Goal: Communication & Community: Answer question/provide support

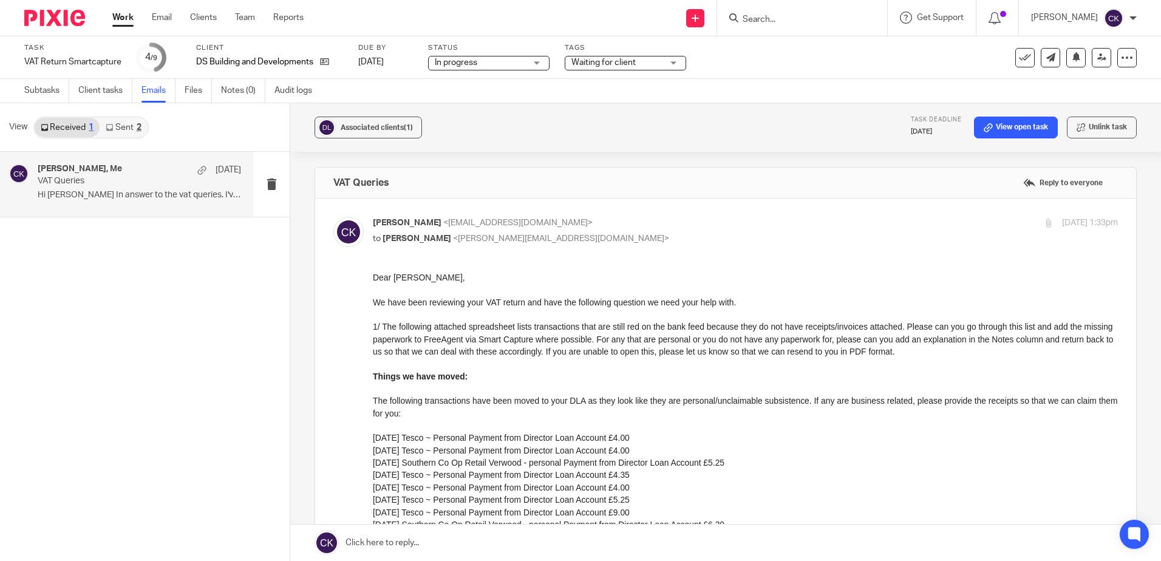
click at [127, 20] on link "Work" at bounding box center [122, 18] width 21 height 12
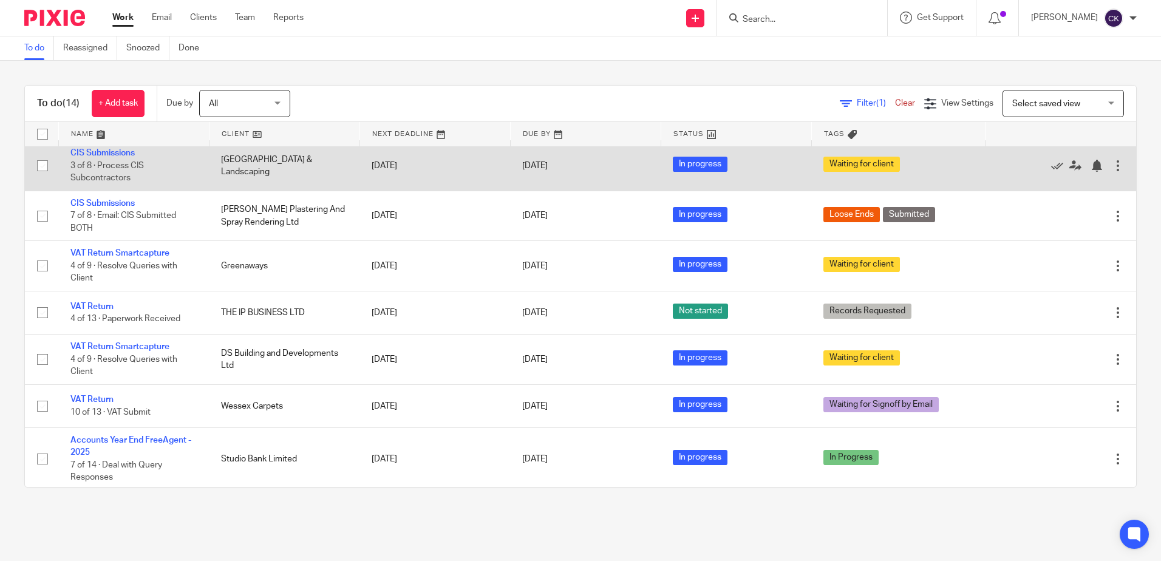
scroll to position [243, 0]
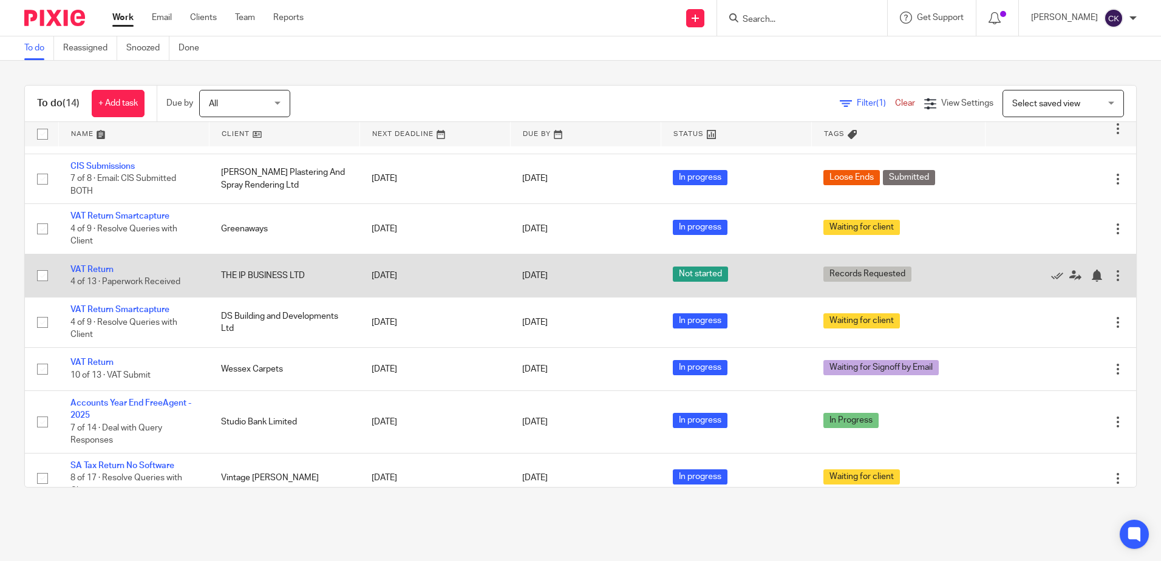
click at [101, 284] on span "4 of 13 · Paperwork Received" at bounding box center [125, 282] width 110 height 9
click at [97, 273] on link "VAT Return" at bounding box center [91, 269] width 43 height 9
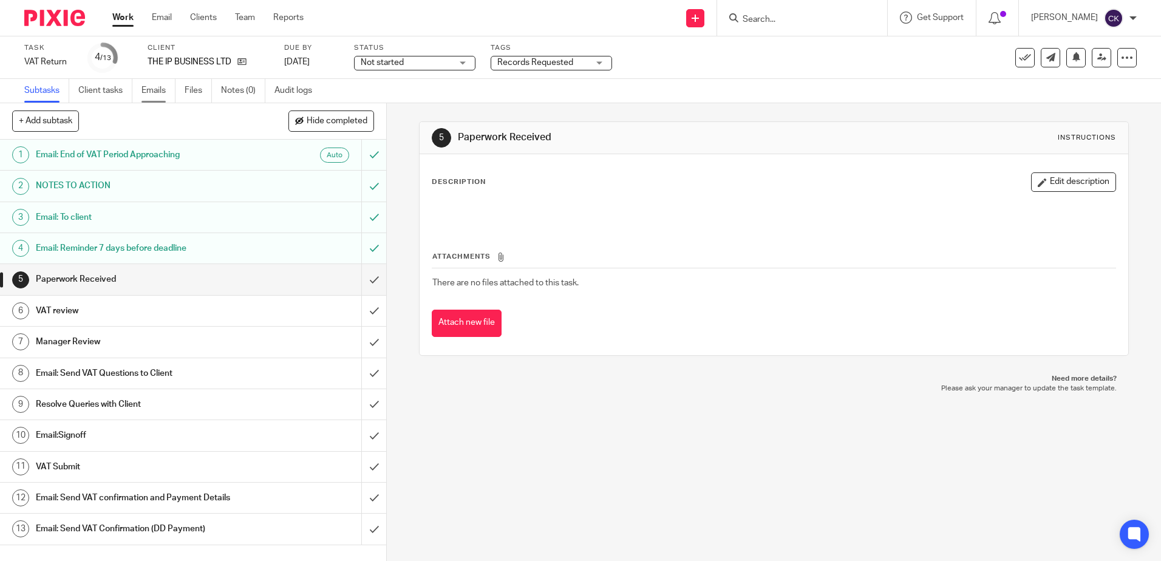
click at [149, 94] on link "Emails" at bounding box center [159, 91] width 34 height 24
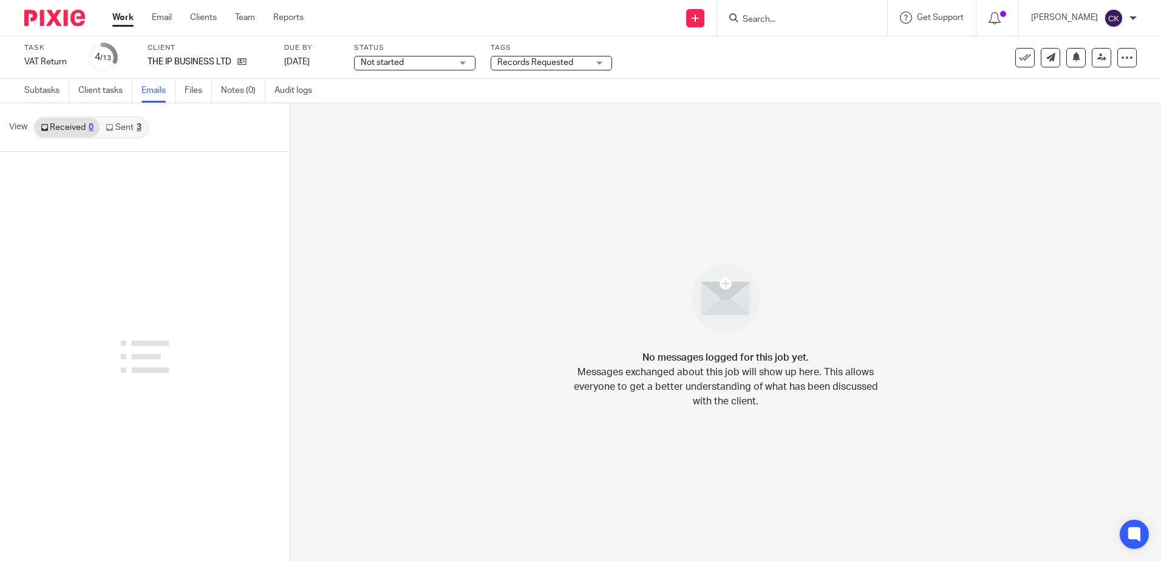
click at [130, 132] on link "Sent 3" at bounding box center [123, 127] width 47 height 19
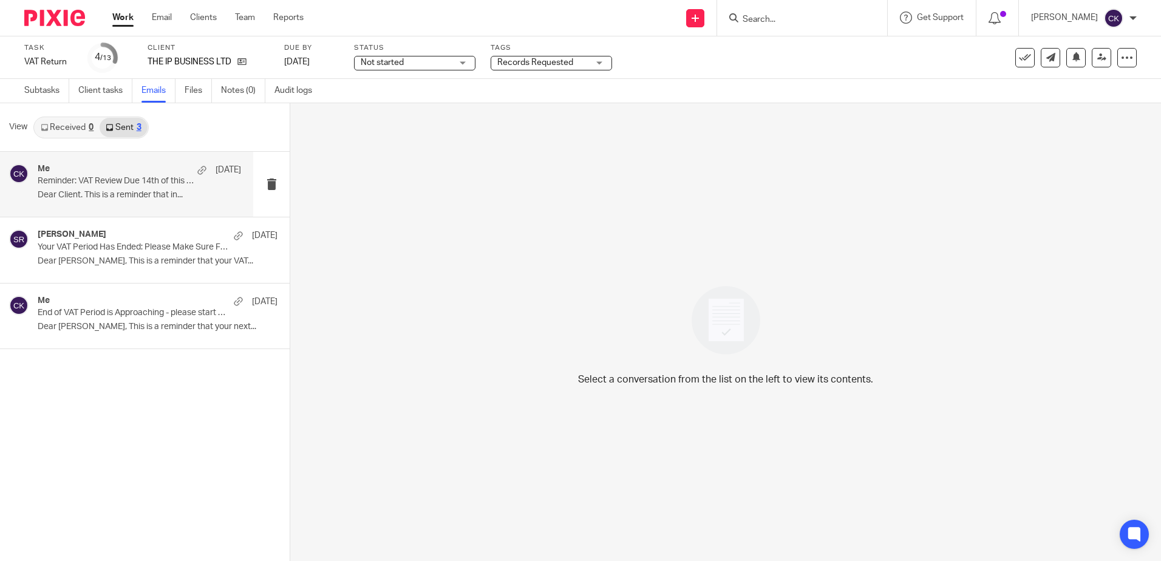
click at [121, 183] on p "Reminder: VAT Review Due 14th of this month" at bounding box center [119, 181] width 163 height 10
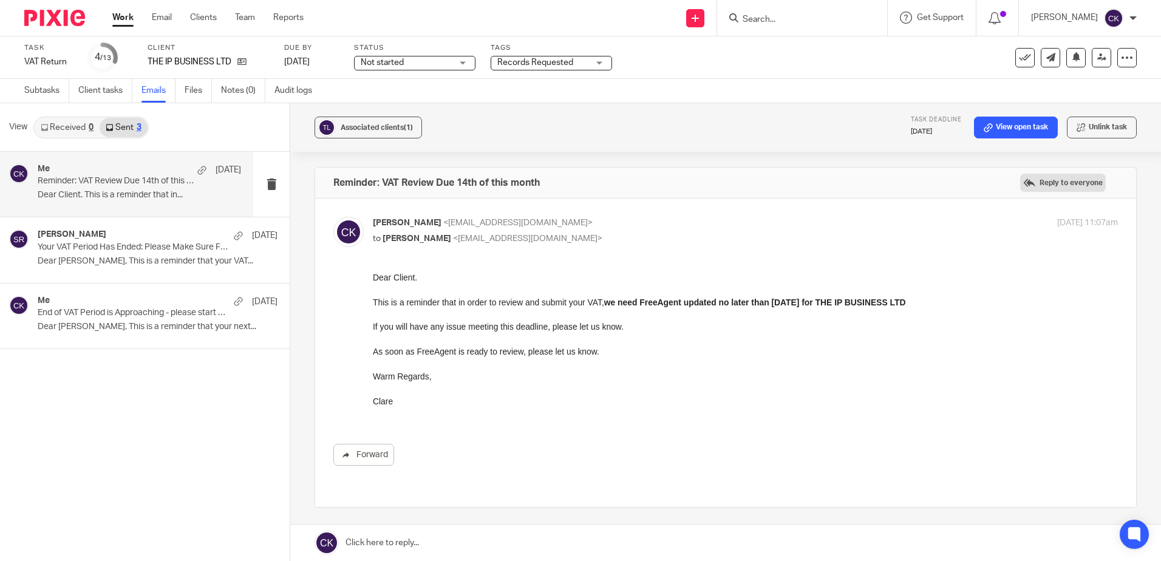
click at [1045, 186] on label "Reply to everyone" at bounding box center [1063, 183] width 86 height 18
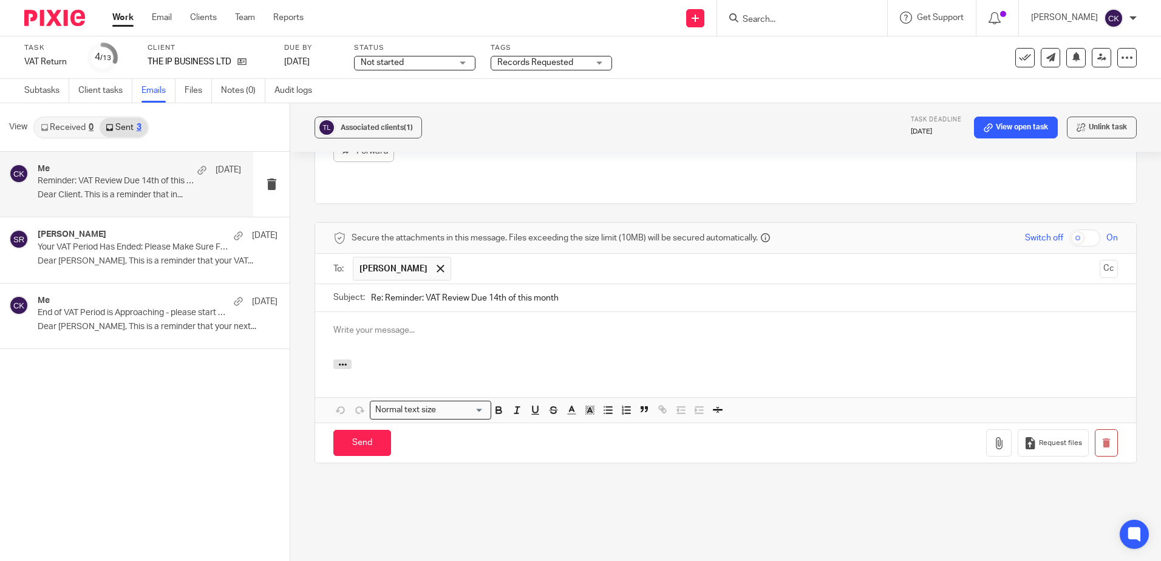
click at [350, 324] on p at bounding box center [725, 330] width 785 height 12
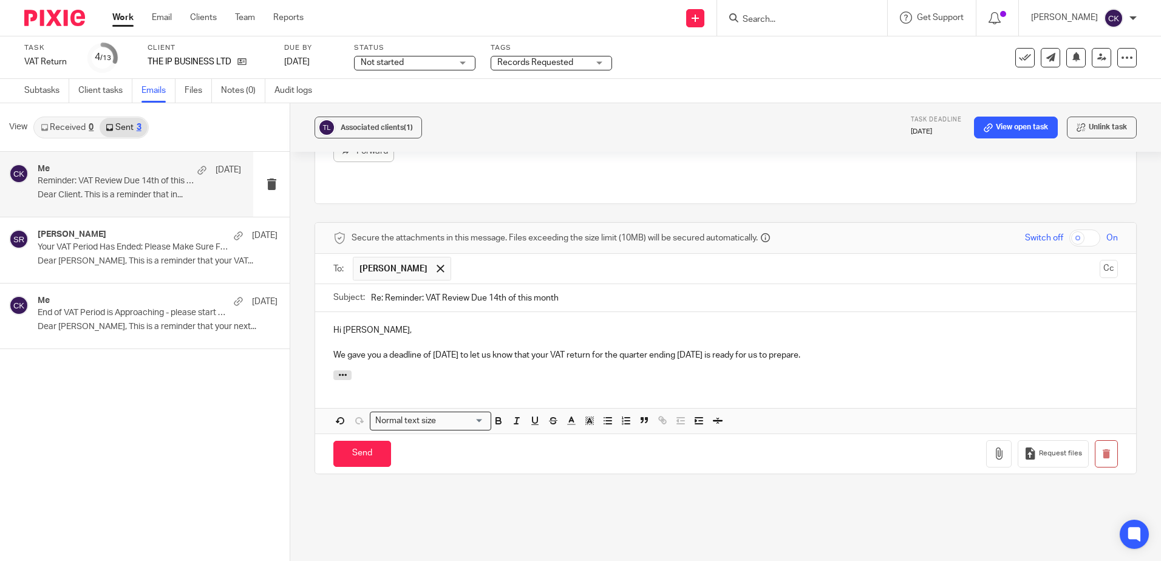
click at [552, 349] on p "We gave you a deadline of 14th August to let us know that your VAT return for t…" at bounding box center [725, 355] width 785 height 12
click at [490, 349] on p "We gave you a deadline of 14th August to let us know that your VAT return for t…" at bounding box center [725, 355] width 785 height 12
click at [556, 349] on p "We gave you a deadline of 14th August to prepare your VAT and let us know that …" at bounding box center [725, 355] width 785 height 12
drag, startPoint x: 581, startPoint y: 339, endPoint x: 592, endPoint y: 342, distance: 11.3
click at [581, 349] on p "We gave you a deadline of 14th August to update your FreeAgent and let us know …" at bounding box center [725, 355] width 785 height 12
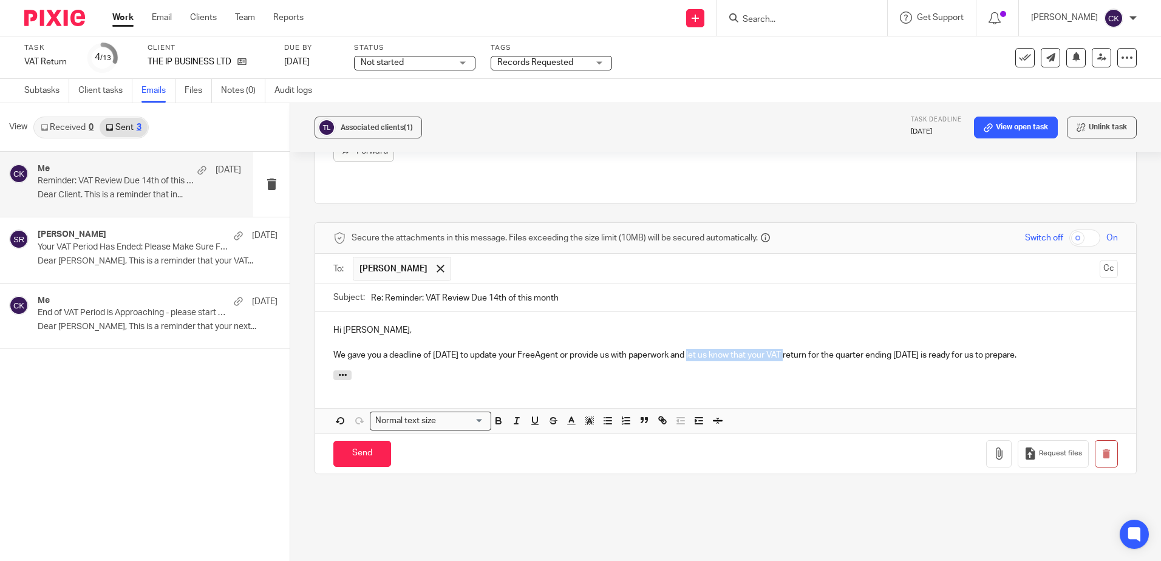
drag, startPoint x: 787, startPoint y: 343, endPoint x: 692, endPoint y: 344, distance: 95.4
click at [692, 349] on p "We gave you a deadline of 14th August to update your FreeAgent or provide us wi…" at bounding box center [725, 355] width 785 height 12
drag, startPoint x: 1068, startPoint y: 340, endPoint x: 961, endPoint y: 344, distance: 107.0
click at [961, 349] on p "We gave you a deadline of 14th August to update your FreeAgent or provide us wi…" at bounding box center [725, 355] width 785 height 12
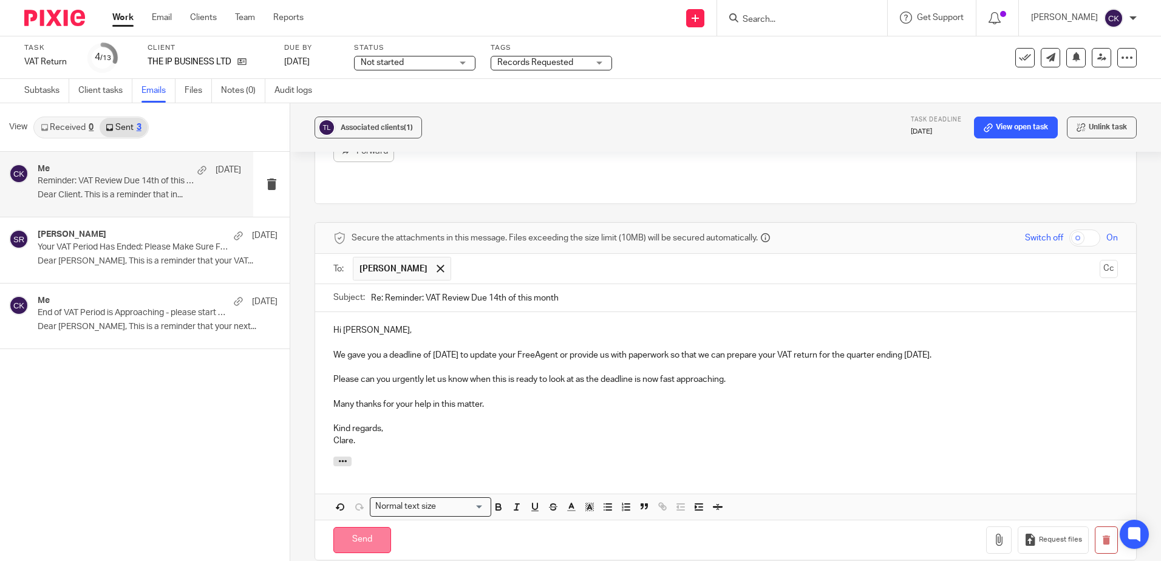
click at [361, 531] on input "Send" at bounding box center [362, 540] width 58 height 26
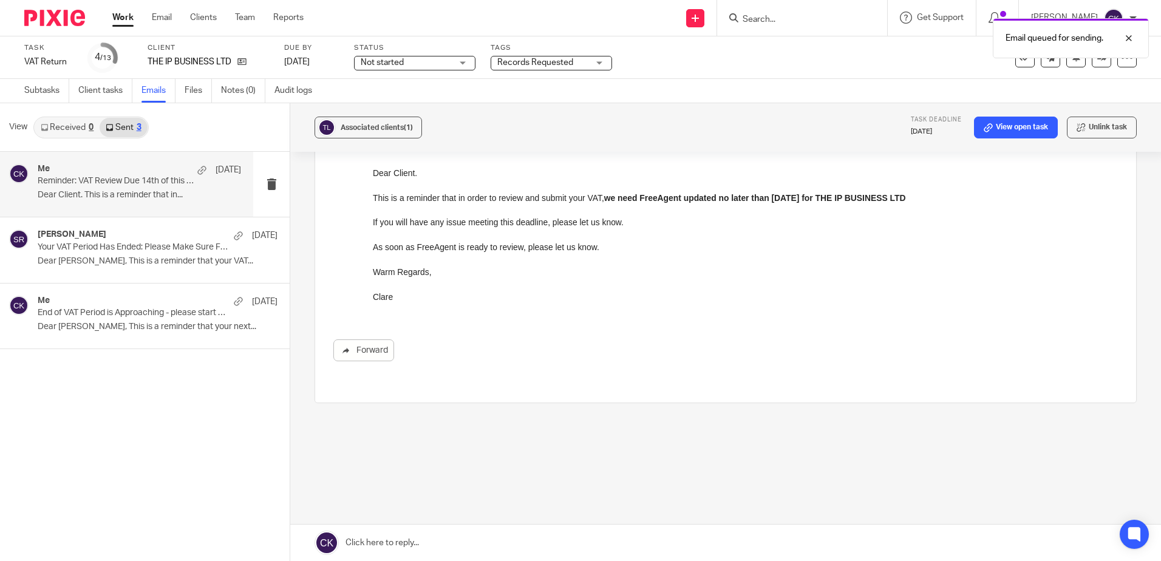
scroll to position [92, 0]
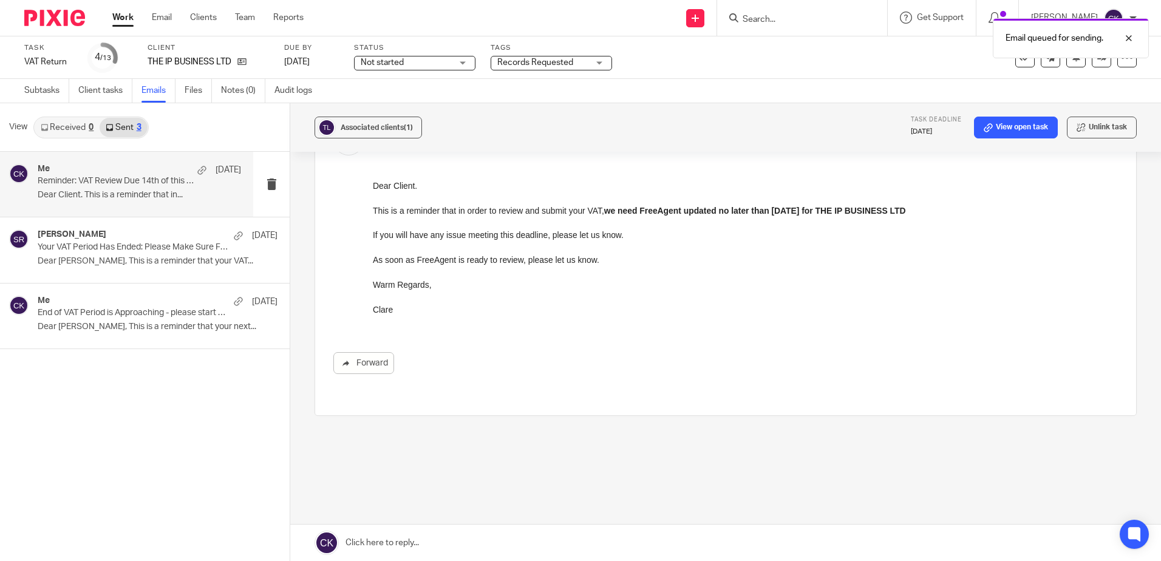
click at [120, 20] on link "Work" at bounding box center [122, 18] width 21 height 12
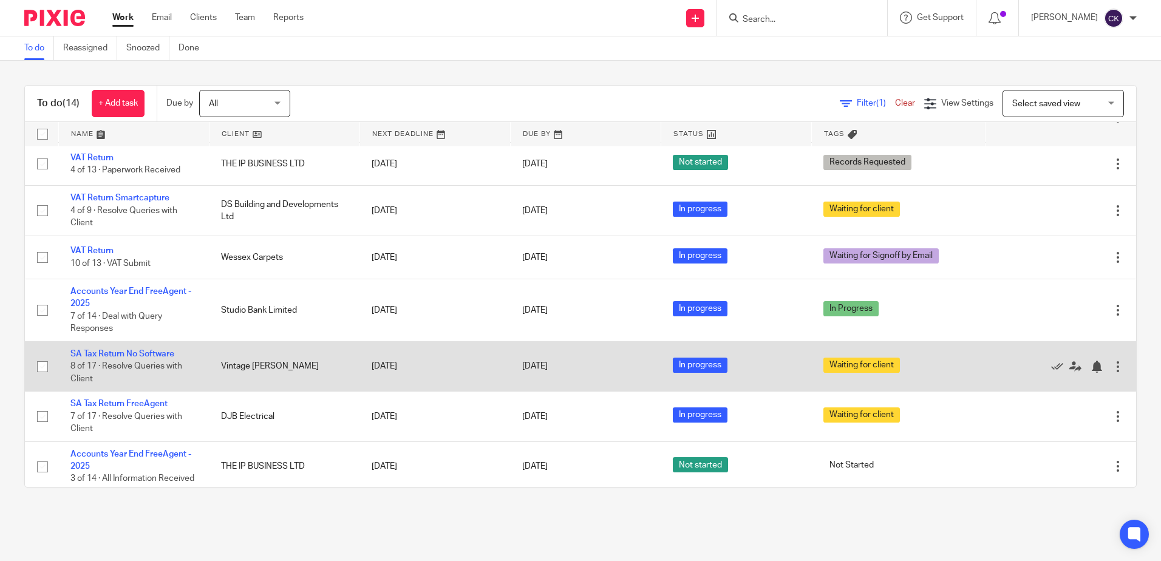
scroll to position [364, 0]
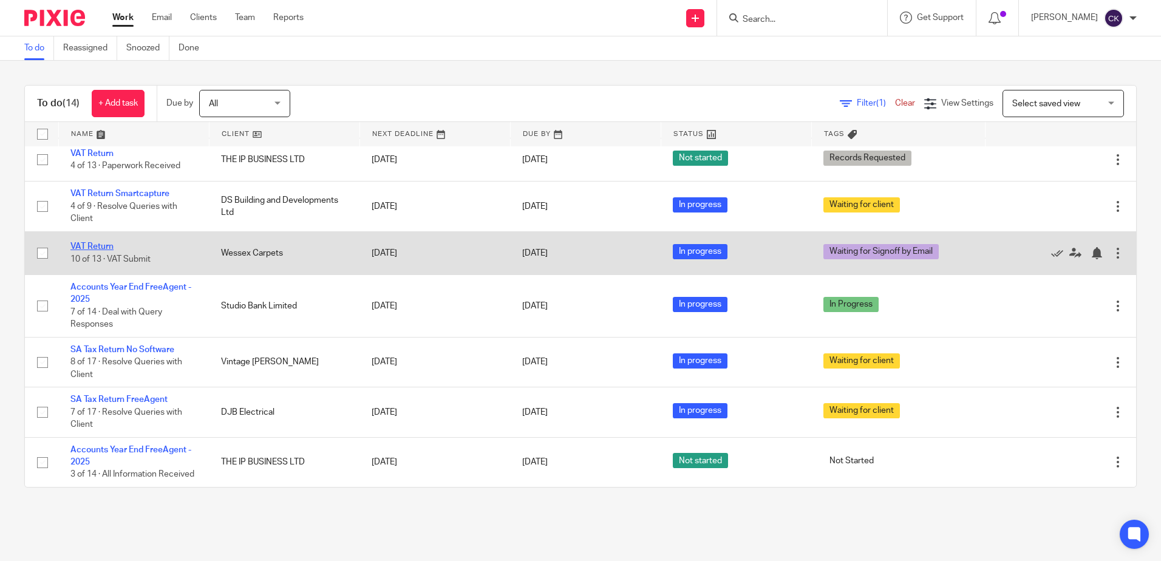
click at [80, 242] on link "VAT Return" at bounding box center [91, 246] width 43 height 9
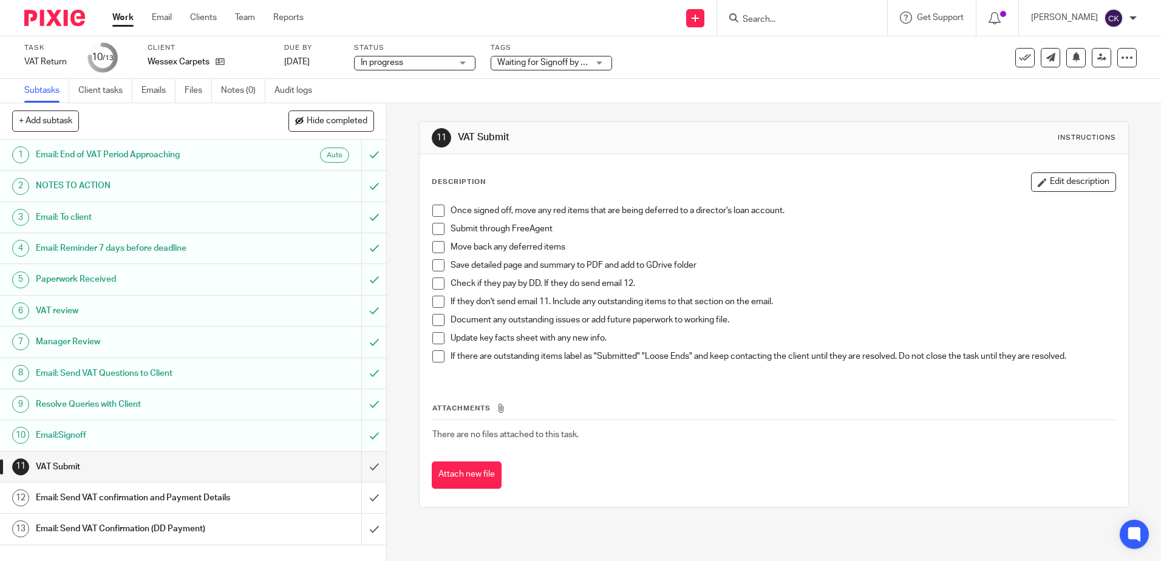
click at [432, 213] on span at bounding box center [438, 211] width 12 height 12
click at [434, 227] on span at bounding box center [438, 229] width 12 height 12
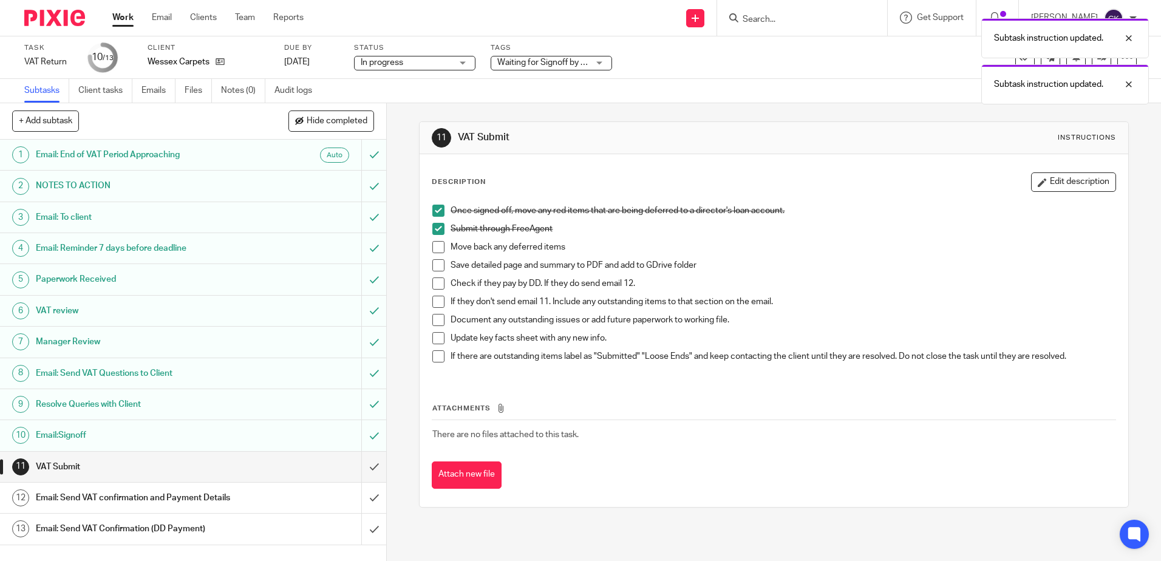
click at [437, 248] on span at bounding box center [438, 247] width 12 height 12
click at [433, 268] on span at bounding box center [438, 265] width 12 height 12
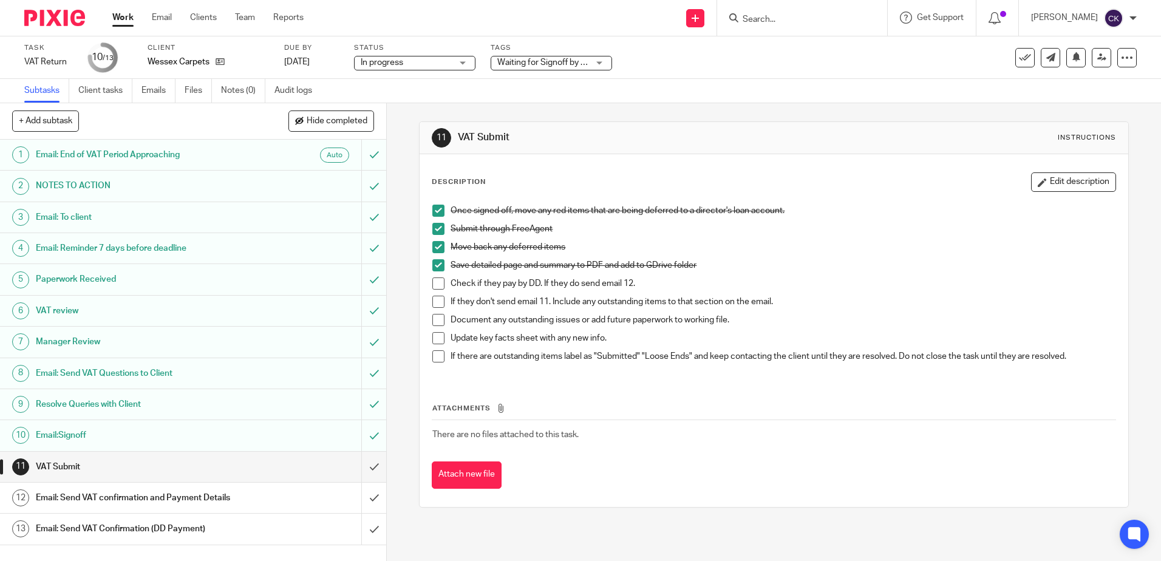
click at [432, 284] on span at bounding box center [438, 284] width 12 height 12
click at [437, 301] on span at bounding box center [438, 302] width 12 height 12
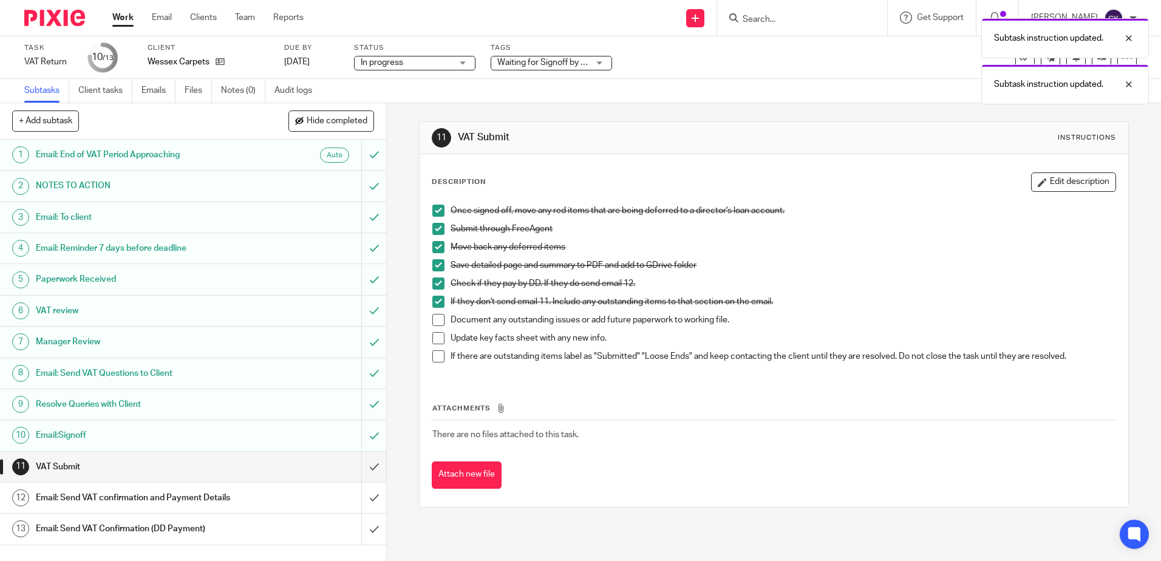
click at [433, 318] on span at bounding box center [438, 320] width 12 height 12
click at [432, 334] on span at bounding box center [438, 338] width 12 height 12
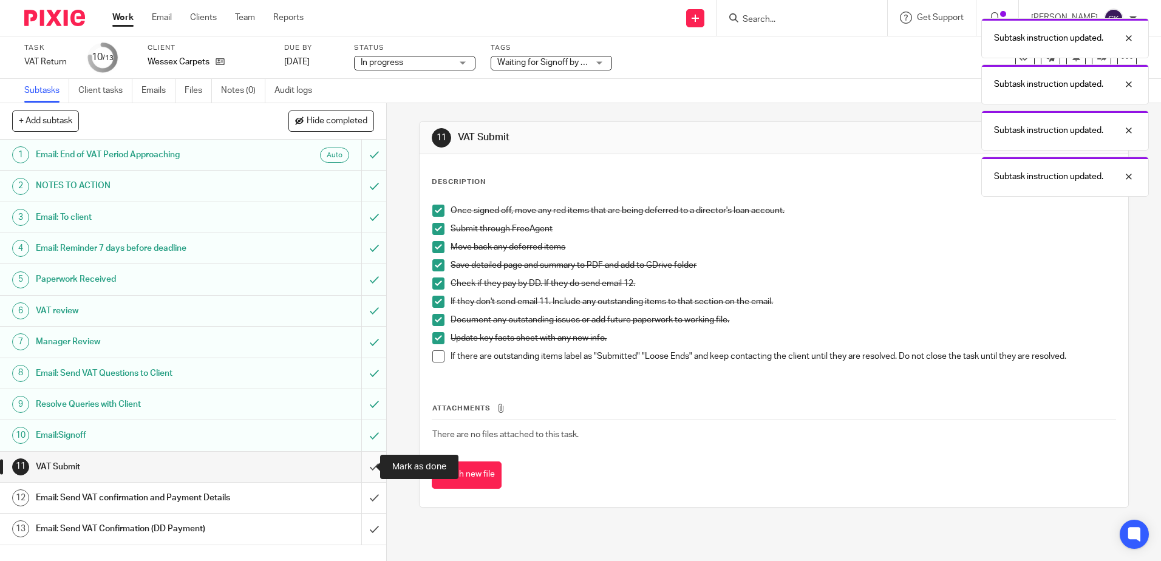
click at [357, 465] on input "submit" at bounding box center [193, 467] width 386 height 30
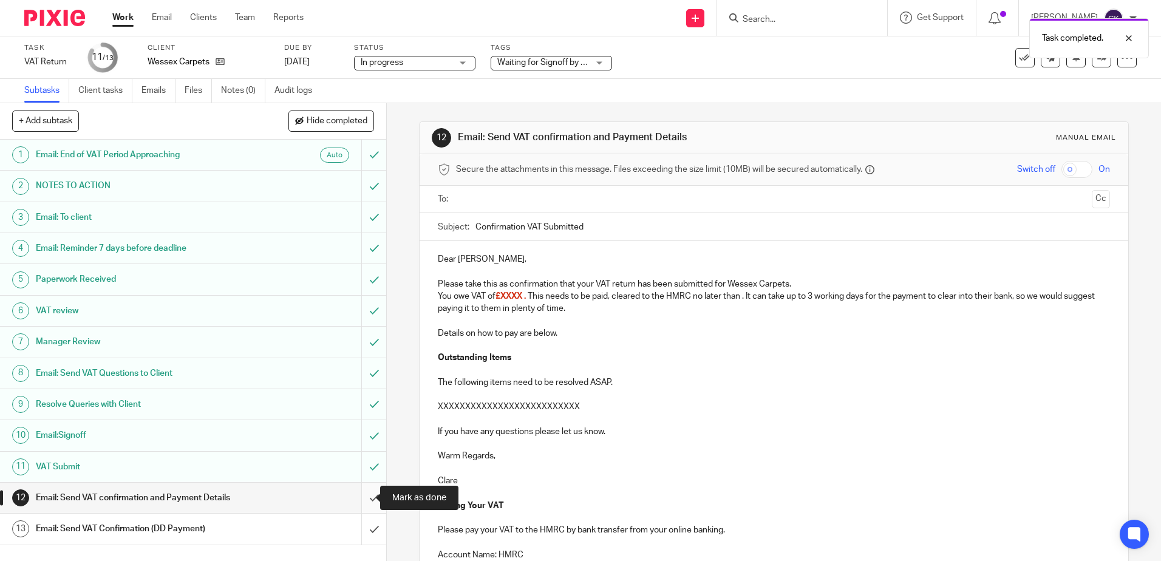
click at [362, 497] on input "submit" at bounding box center [193, 498] width 386 height 30
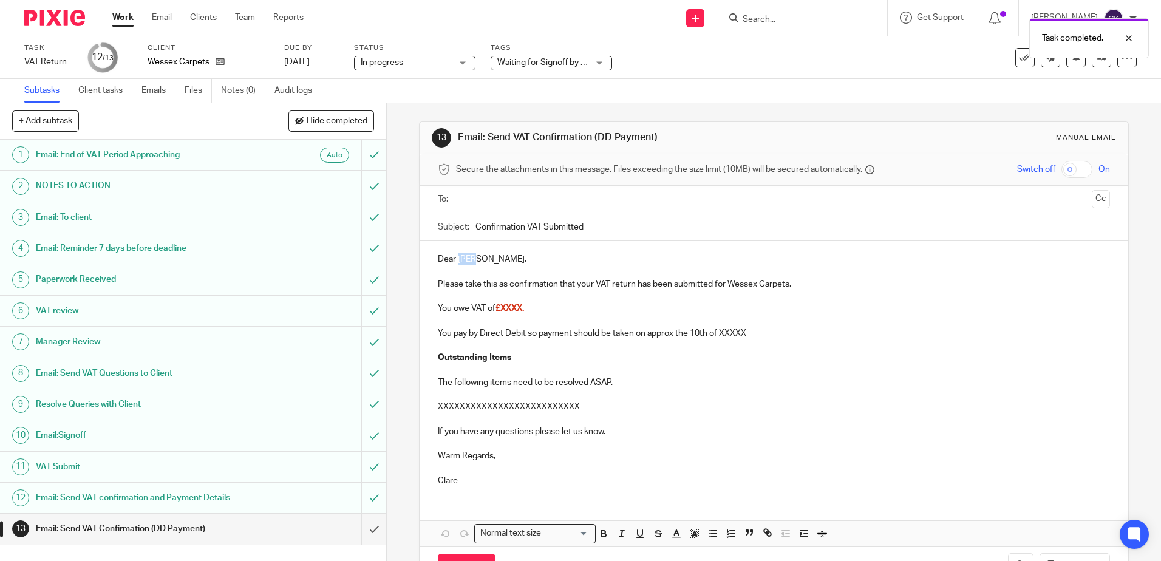
drag, startPoint x: 470, startPoint y: 261, endPoint x: 456, endPoint y: 262, distance: 14.1
click at [456, 262] on p "Dear [PERSON_NAME]," at bounding box center [774, 259] width 672 height 12
drag, startPoint x: 530, startPoint y: 308, endPoint x: 495, endPoint y: 313, distance: 35.1
click at [495, 313] on p "You owe VAT of £XXXX." at bounding box center [774, 308] width 672 height 12
click at [671, 535] on icon "button" at bounding box center [676, 533] width 11 height 11
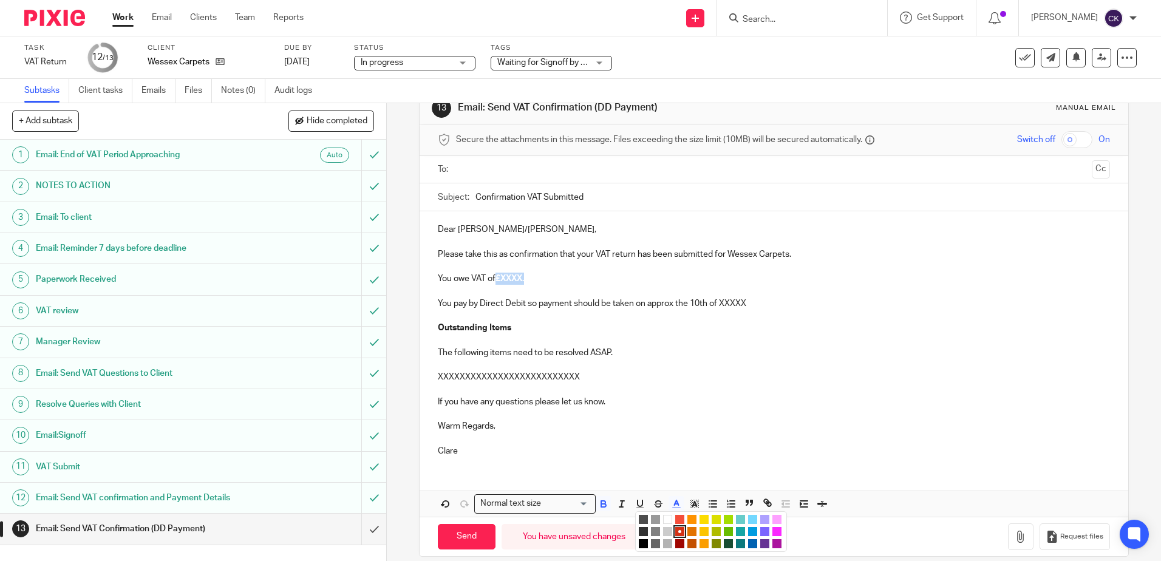
scroll to position [44, 0]
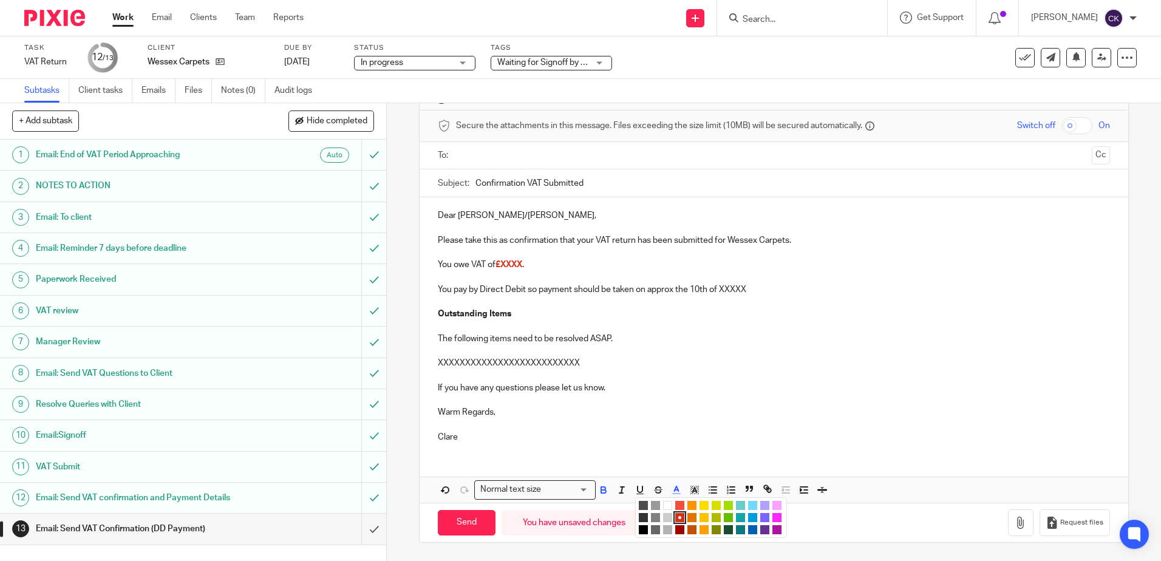
click at [640, 530] on li "color:#000000" at bounding box center [643, 529] width 9 height 9
click at [649, 425] on p at bounding box center [774, 425] width 672 height 12
drag, startPoint x: 526, startPoint y: 267, endPoint x: 497, endPoint y: 267, distance: 29.2
click at [499, 268] on p "You owe VAT of £XXXX." at bounding box center [774, 265] width 672 height 12
drag, startPoint x: 753, startPoint y: 290, endPoint x: 720, endPoint y: 290, distance: 33.4
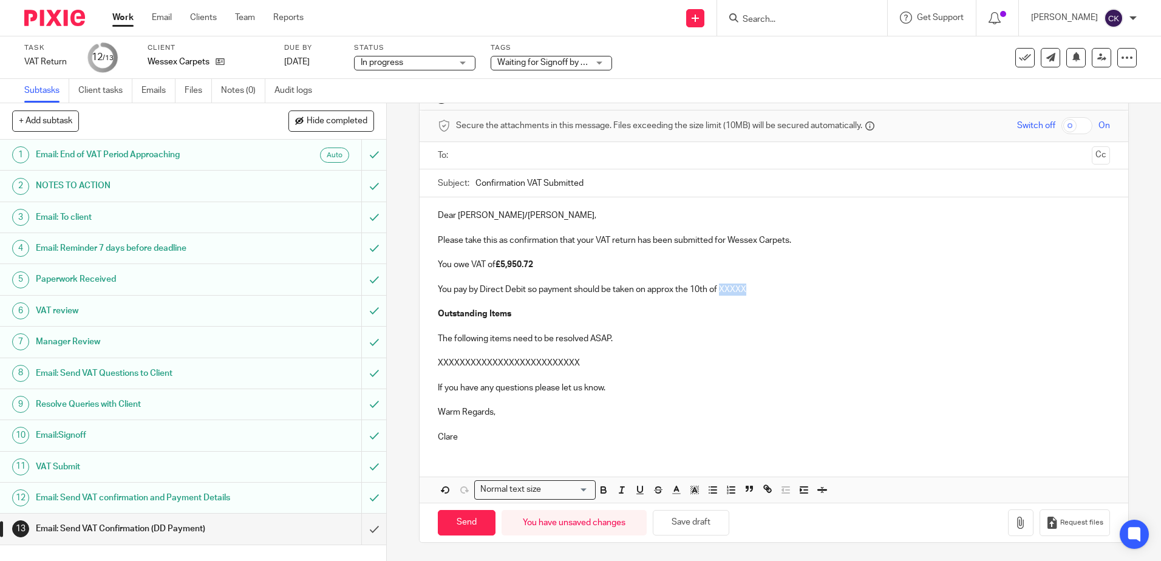
click at [720, 290] on p "You pay by Direct Debit so payment should be taken on approx the 10th of XXXXX" at bounding box center [774, 290] width 672 height 12
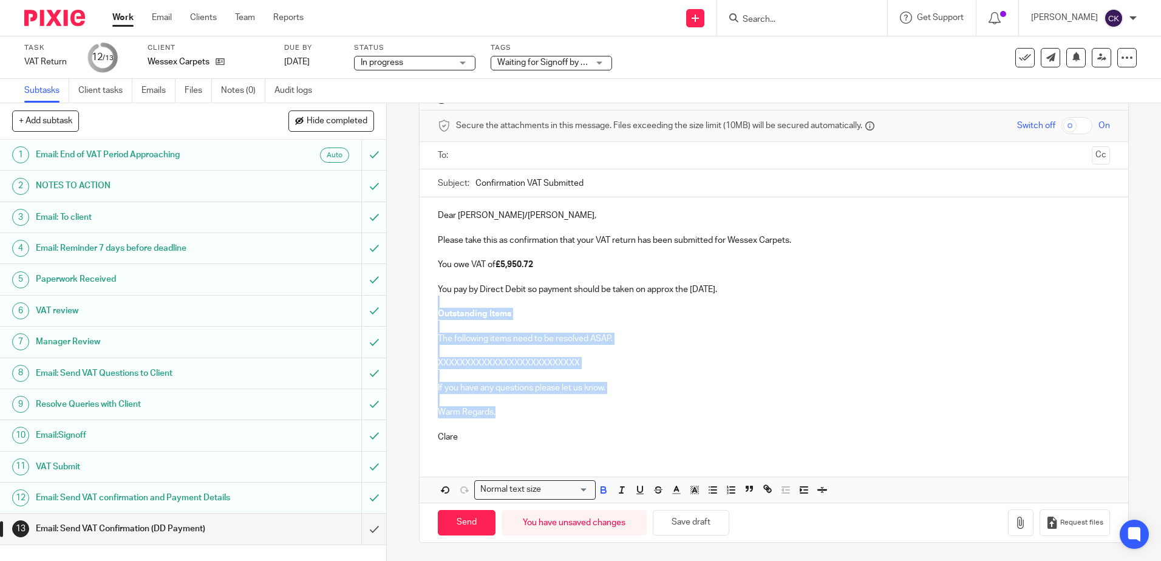
drag, startPoint x: 494, startPoint y: 411, endPoint x: 432, endPoint y: 305, distance: 123.3
click at [432, 305] on div "Dear Brian/Pauline, Please take this as confirmation that your VAT return has b…" at bounding box center [774, 324] width 708 height 255
click at [638, 375] on p at bounding box center [774, 376] width 672 height 12
drag, startPoint x: 610, startPoint y: 389, endPoint x: 429, endPoint y: 306, distance: 198.7
click at [429, 306] on div "Dear Brian/Pauline, Please take this as confirmation that your VAT return has b…" at bounding box center [774, 324] width 708 height 255
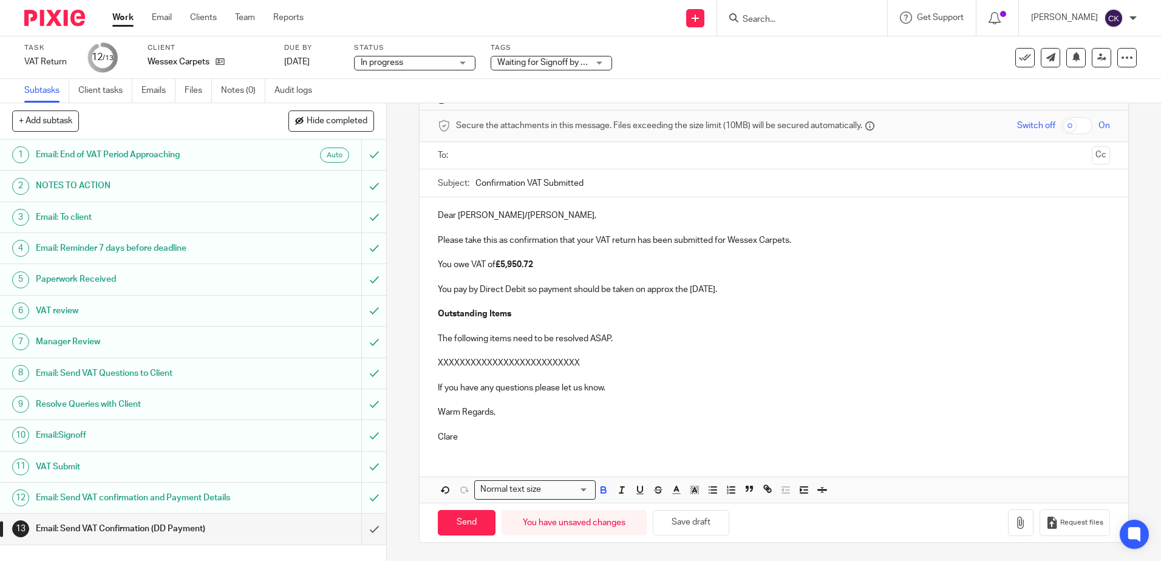
scroll to position [0, 0]
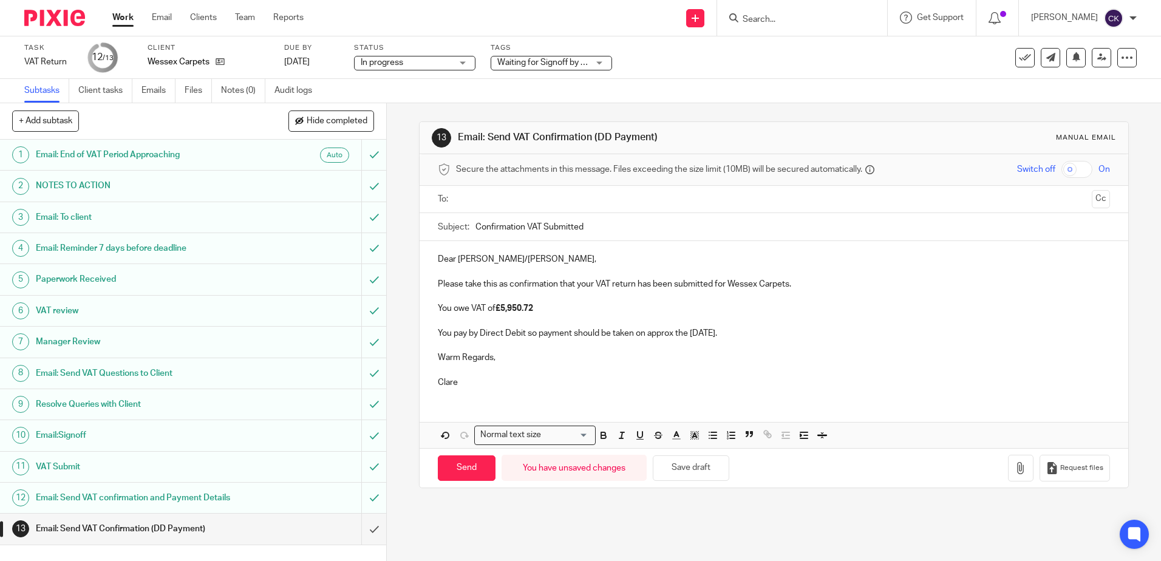
click at [481, 199] on input "text" at bounding box center [773, 200] width 626 height 14
click at [562, 200] on input "text" at bounding box center [824, 201] width 525 height 24
type input "accounts@wessexcarpets.co.uk"
click at [887, 285] on p "Please take this as confirmation that your VAT return has been submitted for We…" at bounding box center [774, 287] width 672 height 12
click at [460, 479] on input "Send" at bounding box center [467, 471] width 58 height 26
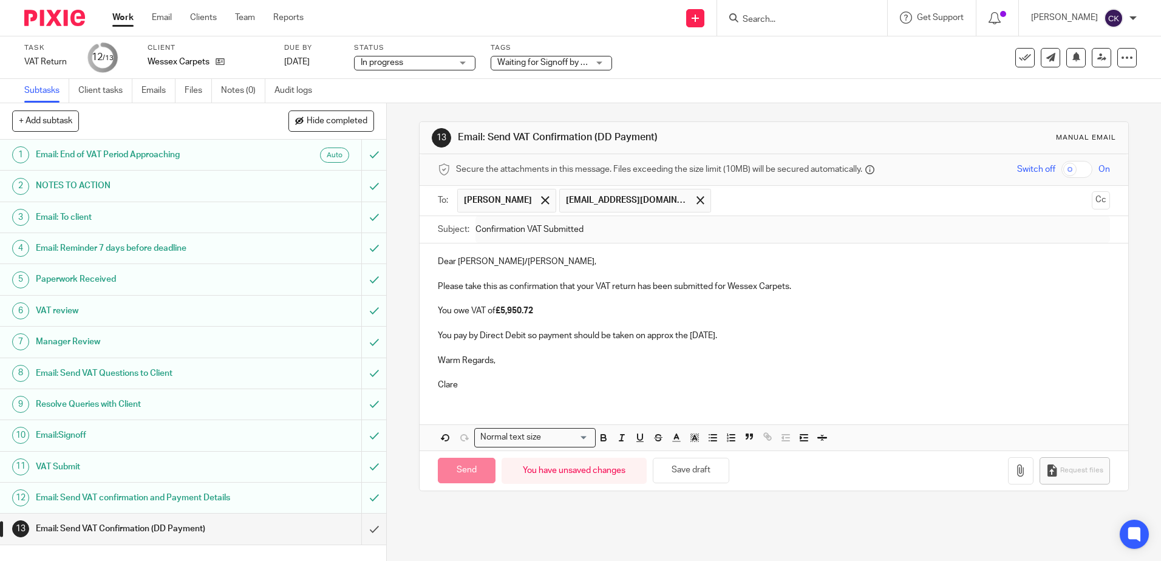
type input "Sent"
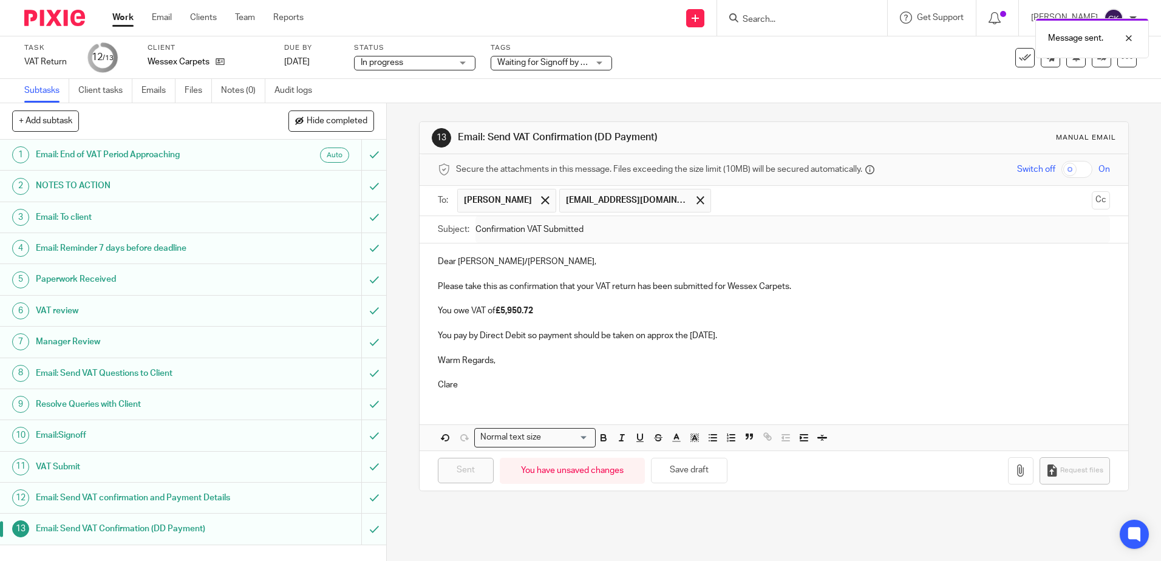
click at [126, 19] on link "Work" at bounding box center [122, 18] width 21 height 12
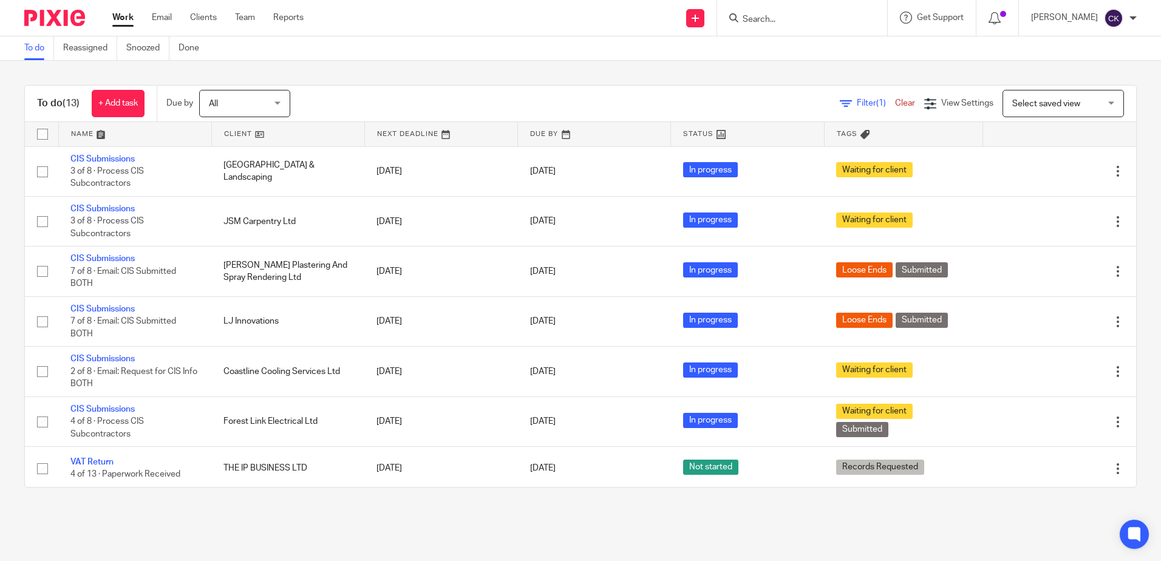
click at [780, 18] on input "Search" at bounding box center [796, 20] width 109 height 11
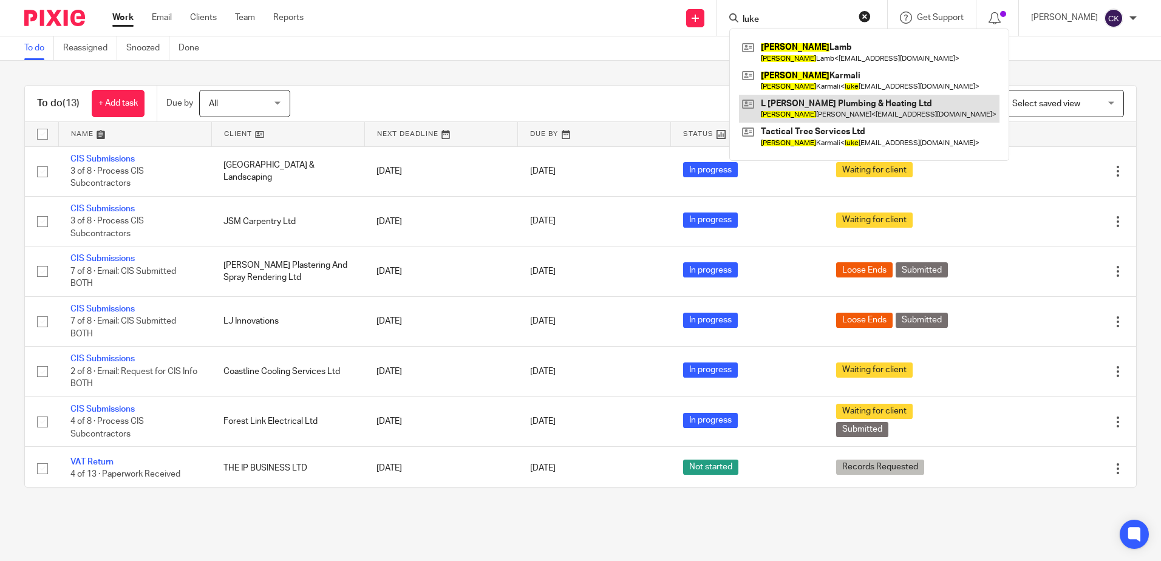
type input "luke"
click at [801, 111] on link at bounding box center [869, 109] width 261 height 28
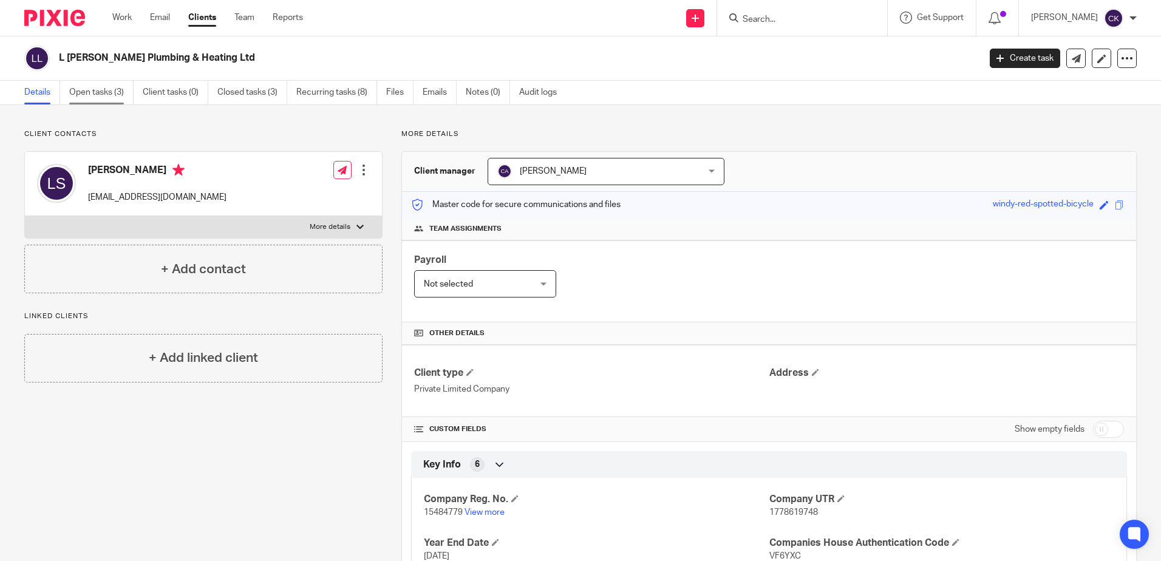
drag, startPoint x: 92, startPoint y: 93, endPoint x: 107, endPoint y: 95, distance: 15.4
click at [93, 93] on link "Open tasks (3)" at bounding box center [101, 93] width 64 height 24
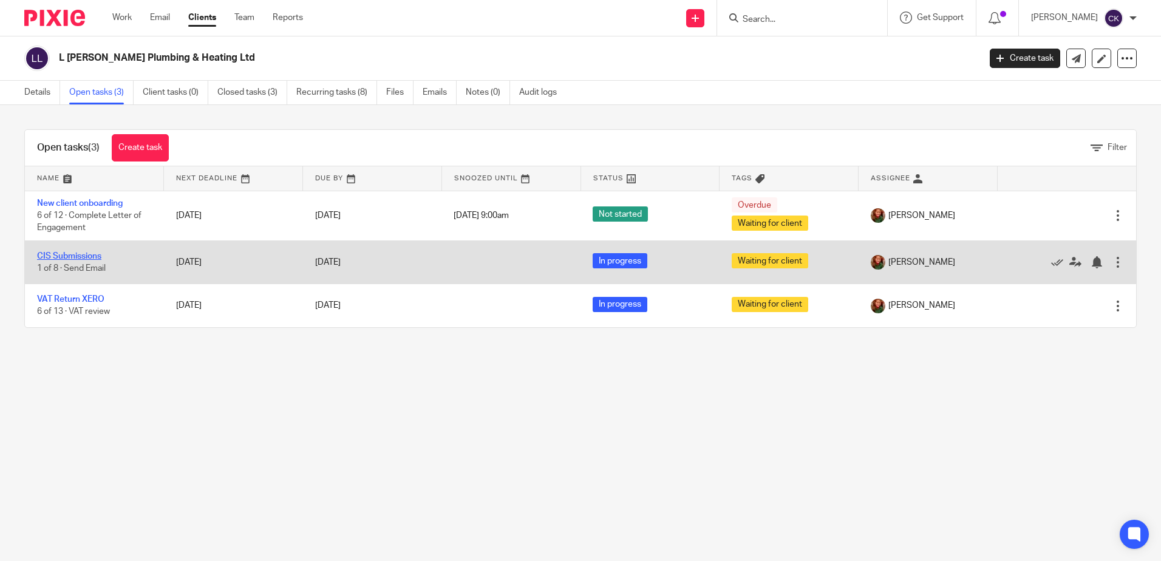
click at [64, 258] on link "CIS Submissions" at bounding box center [69, 256] width 64 height 9
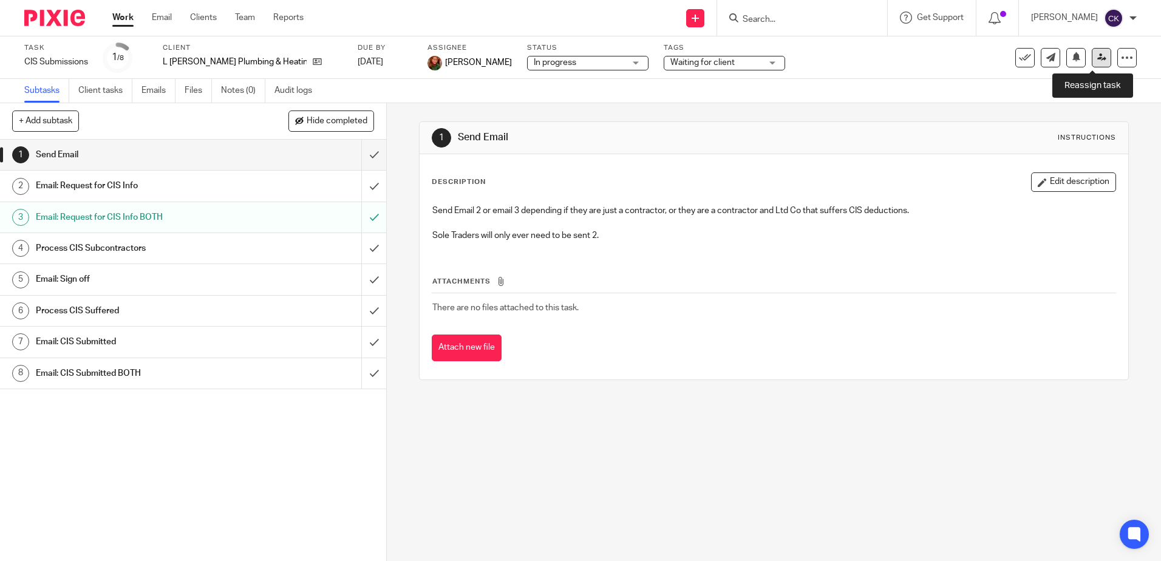
click at [1093, 62] on link at bounding box center [1101, 57] width 19 height 19
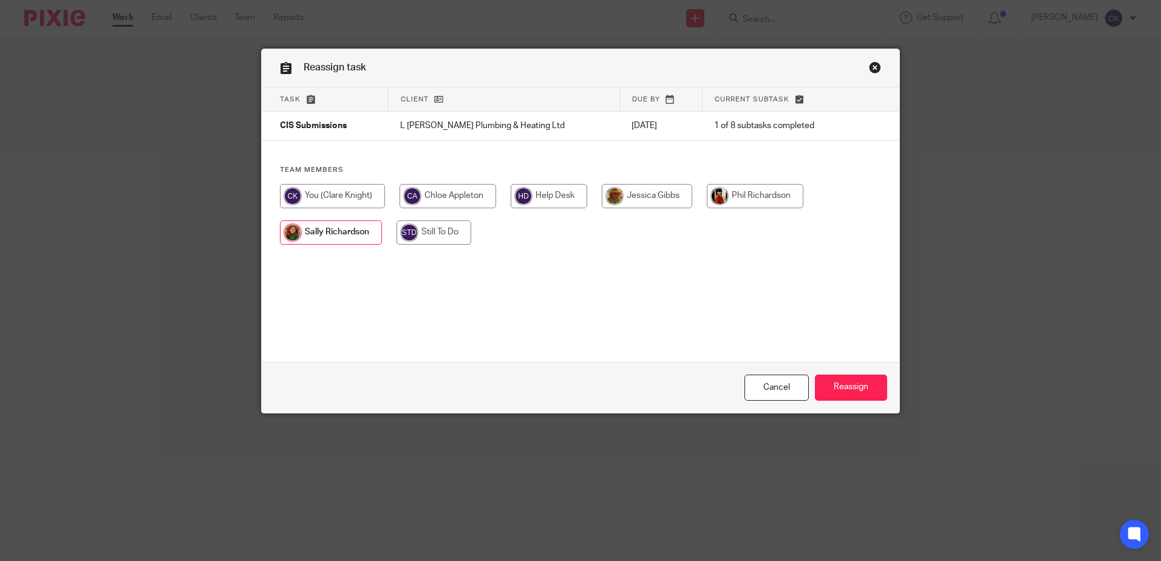
click at [319, 197] on input "radio" at bounding box center [332, 196] width 105 height 24
radio input "true"
click at [830, 391] on input "Reassign" at bounding box center [851, 388] width 72 height 26
